Goal: Use online tool/utility: Utilize a website feature to perform a specific function

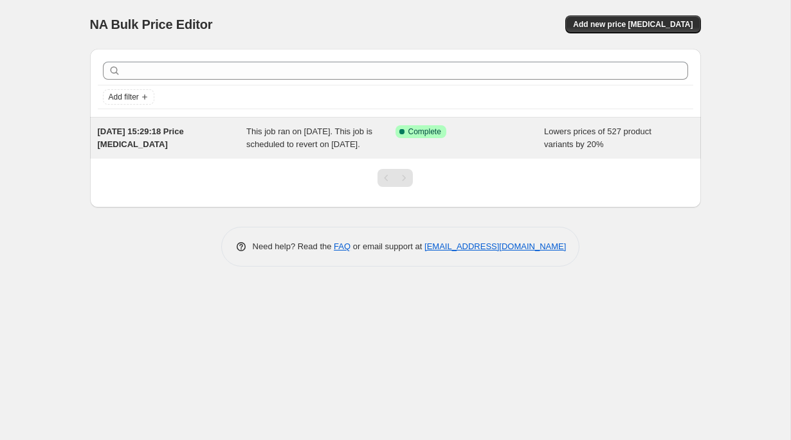
click at [421, 136] on span "Complete" at bounding box center [424, 132] width 33 height 10
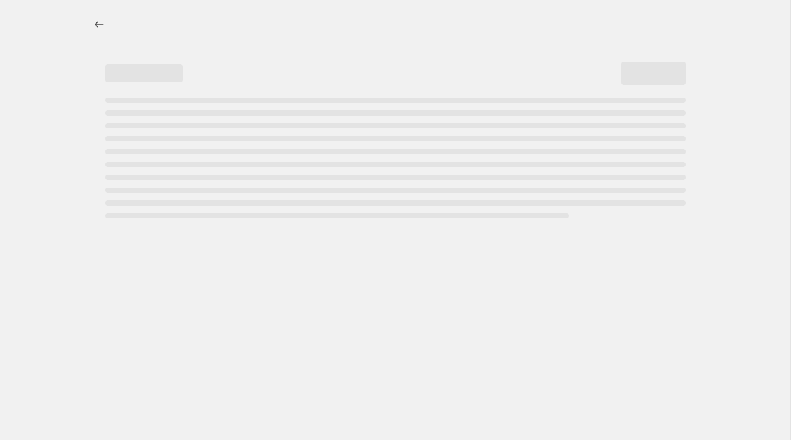
select select "percentage"
select select "title"
select select "contains"
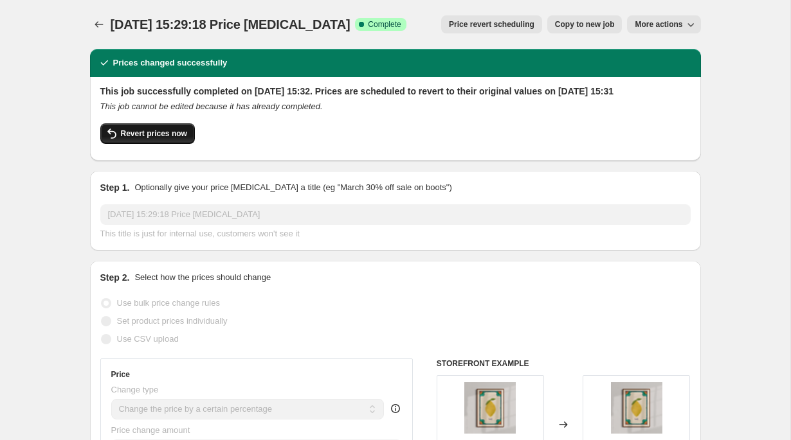
click at [167, 139] on span "Revert prices now" at bounding box center [154, 134] width 66 height 10
checkbox input "false"
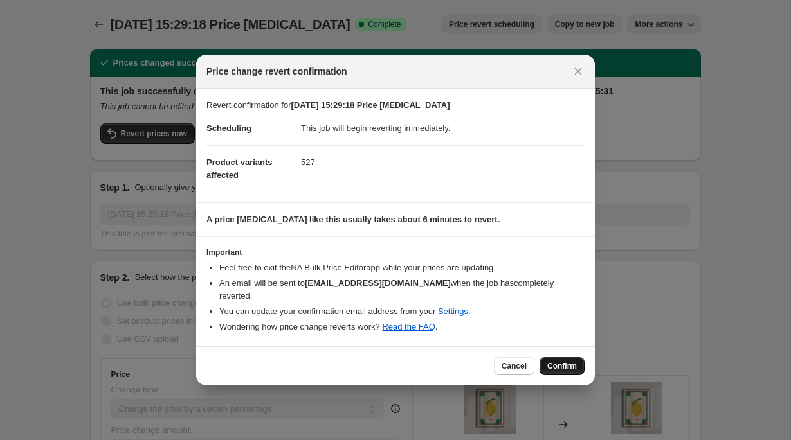
click at [558, 370] on span "Confirm" at bounding box center [562, 366] width 30 height 10
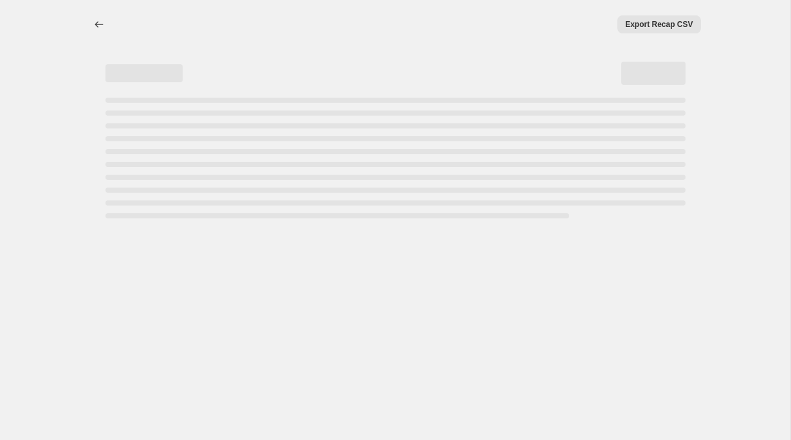
select select "percentage"
select select "title"
select select "contains"
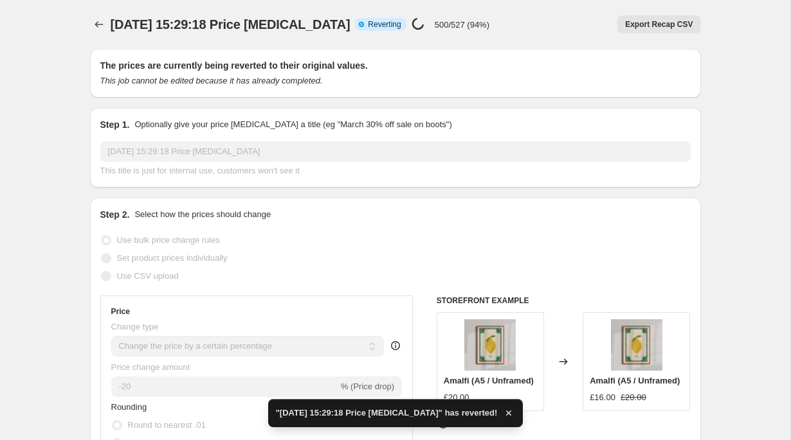
checkbox input "true"
